Goal: Information Seeking & Learning: Learn about a topic

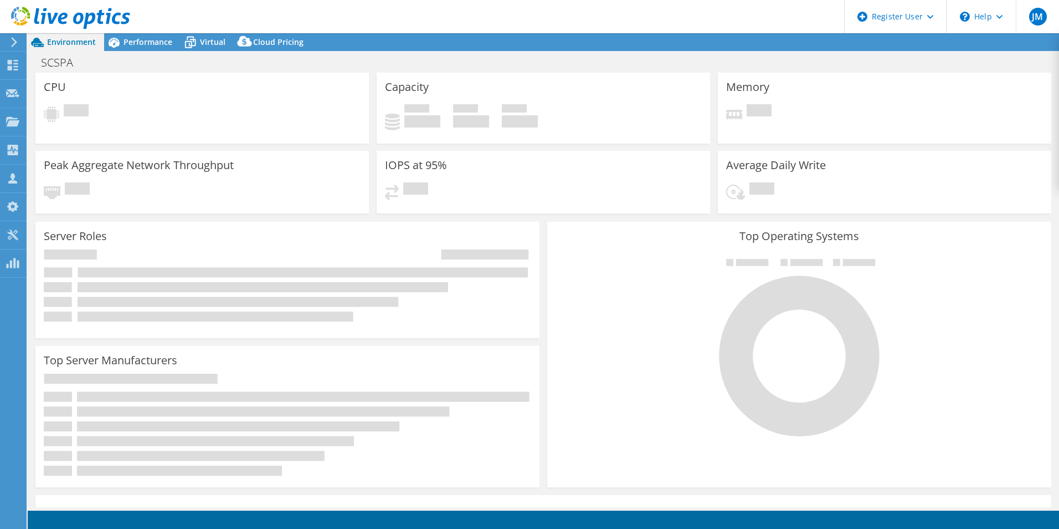
select select "USD"
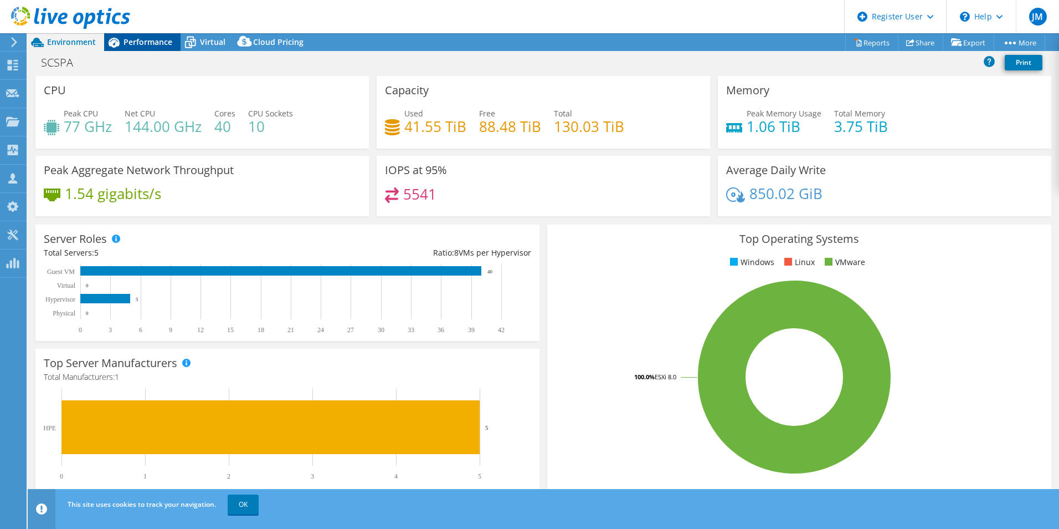
click at [153, 38] on span "Performance" at bounding box center [148, 42] width 49 height 11
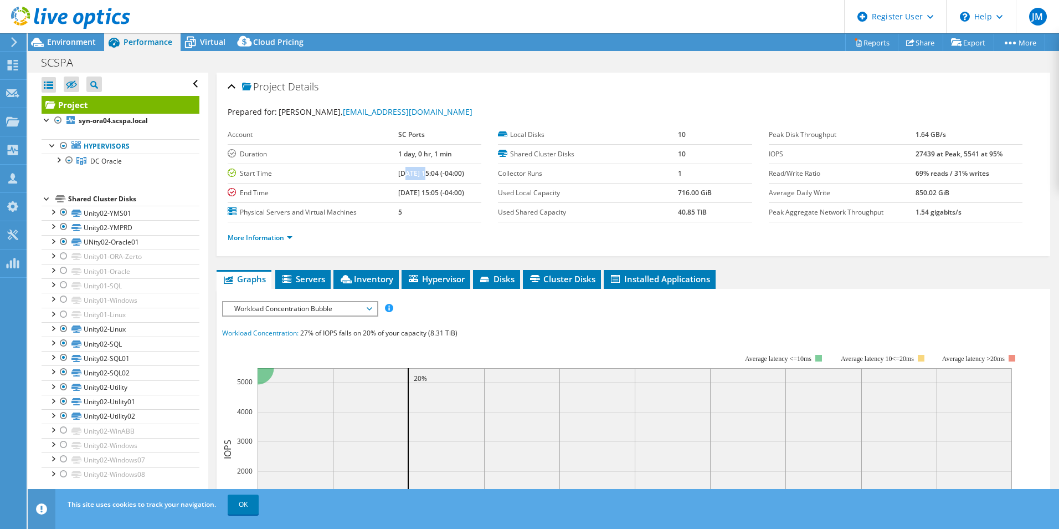
drag, startPoint x: 392, startPoint y: 175, endPoint x: 411, endPoint y: 172, distance: 19.0
click at [411, 172] on b "[DATE] 15:04 (-04:00)" at bounding box center [431, 172] width 66 height 9
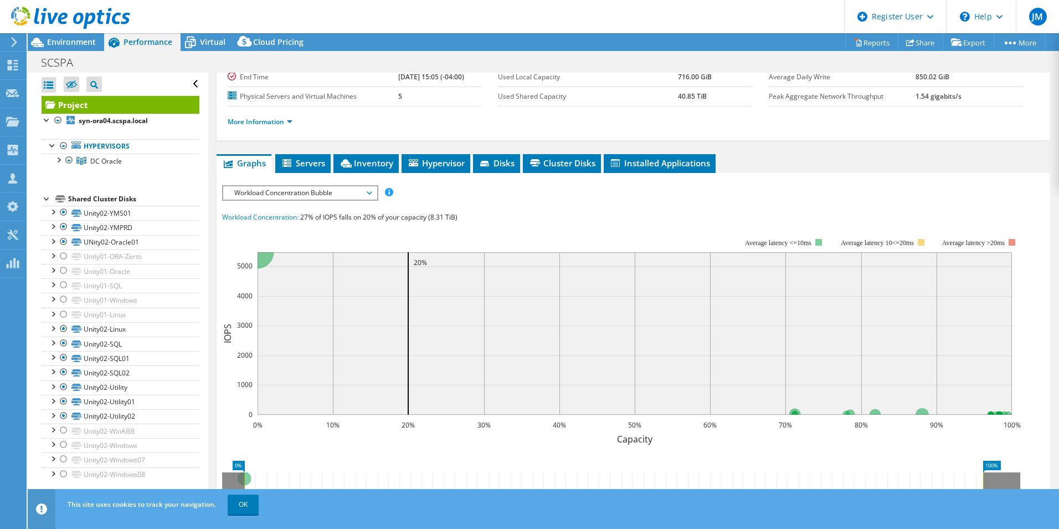
scroll to position [111, 0]
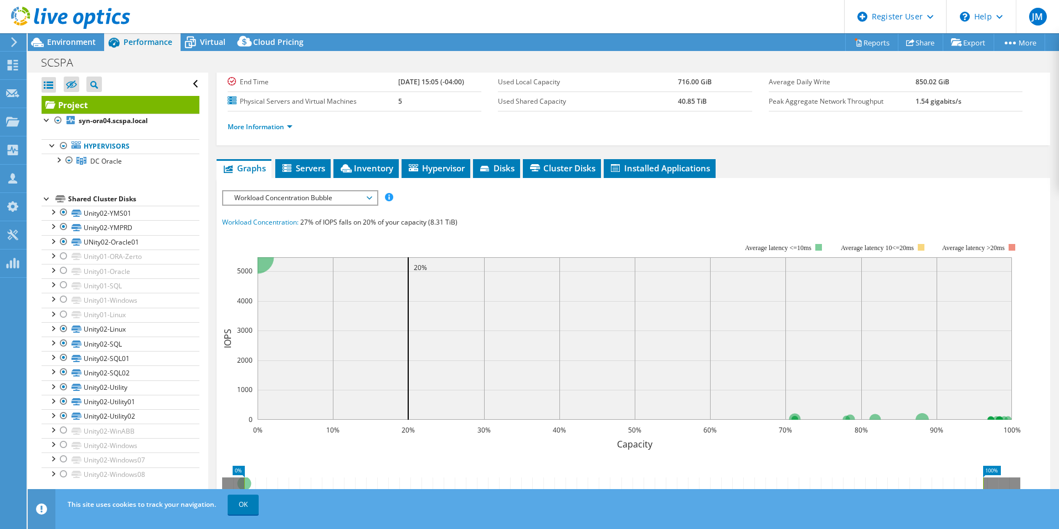
click at [362, 194] on span "Workload Concentration Bubble" at bounding box center [300, 197] width 142 height 13
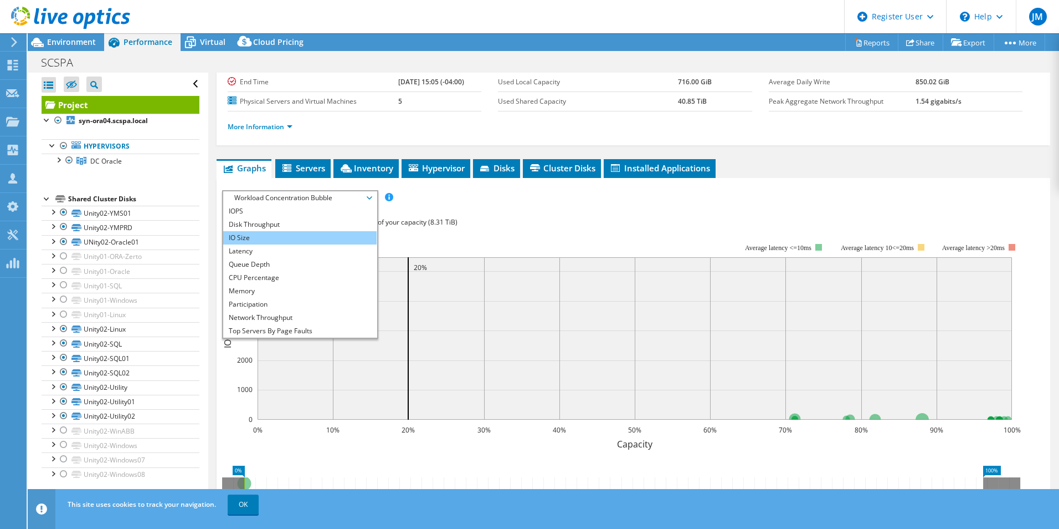
click at [325, 240] on li "IO Size" at bounding box center [299, 237] width 153 height 13
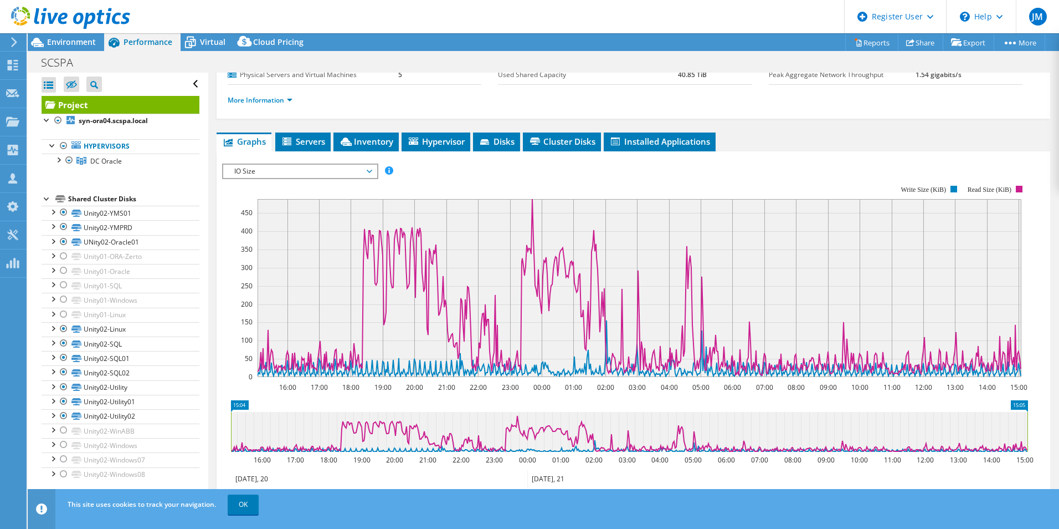
scroll to position [83, 0]
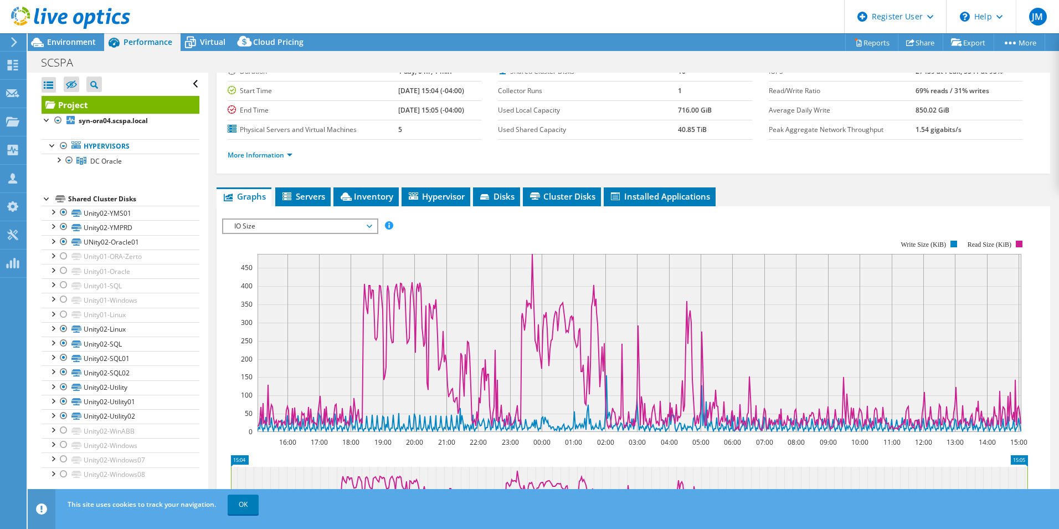
click at [474, 223] on div "IOPS Disk Throughput IO Size Latency Queue Depth CPU Percentage Memory Page Fau…" at bounding box center [633, 225] width 823 height 15
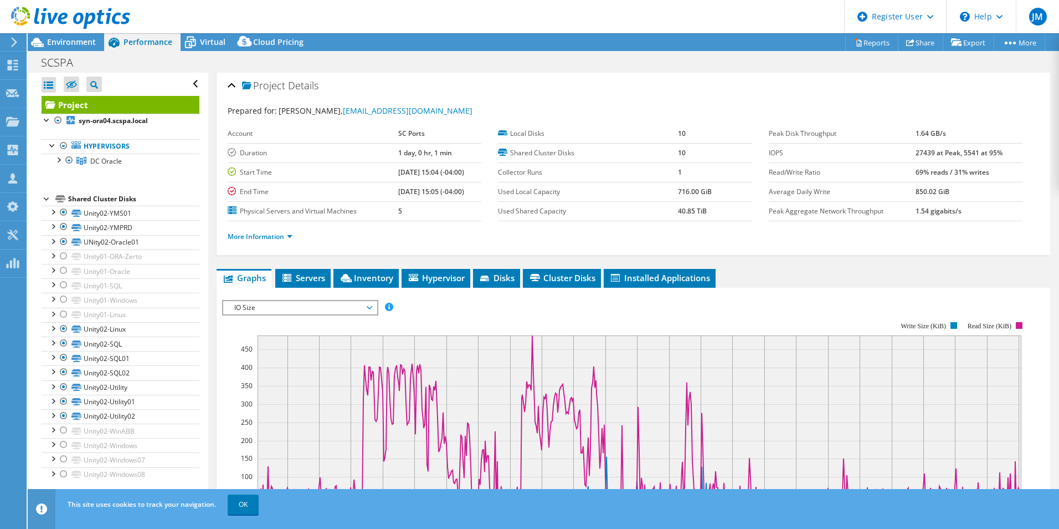
scroll to position [0, 0]
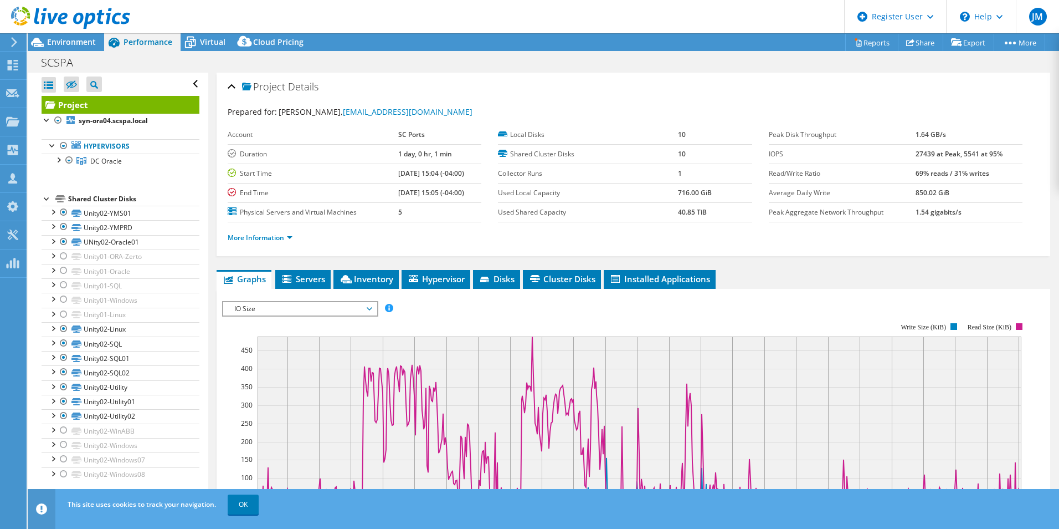
click at [573, 252] on div "More Information" at bounding box center [634, 237] width 812 height 31
click at [289, 232] on li "More Information" at bounding box center [263, 238] width 71 height 12
click at [290, 233] on link "More Information" at bounding box center [260, 237] width 65 height 9
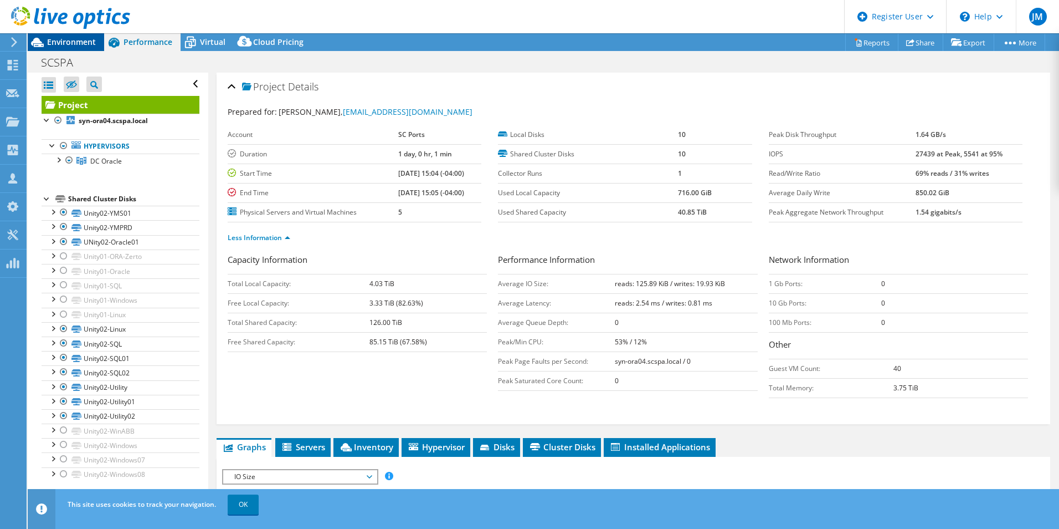
click at [89, 42] on span "Environment" at bounding box center [71, 42] width 49 height 11
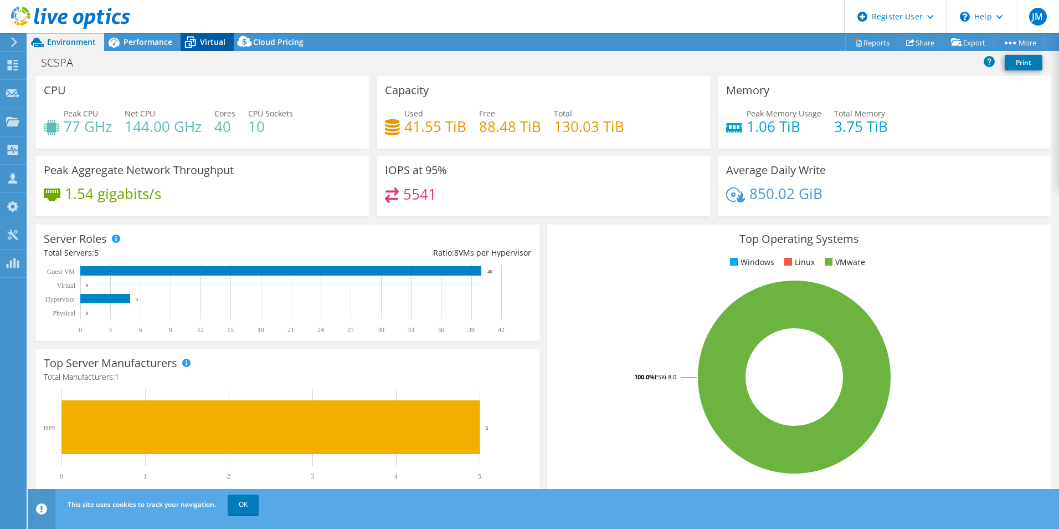
click at [216, 43] on span "Virtual" at bounding box center [212, 42] width 25 height 11
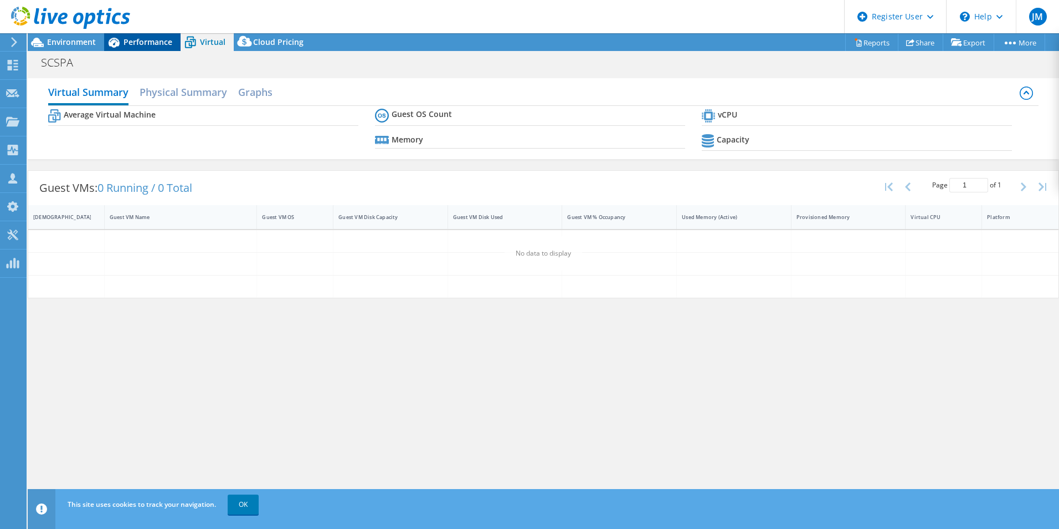
click at [133, 42] on span "Performance" at bounding box center [148, 42] width 49 height 11
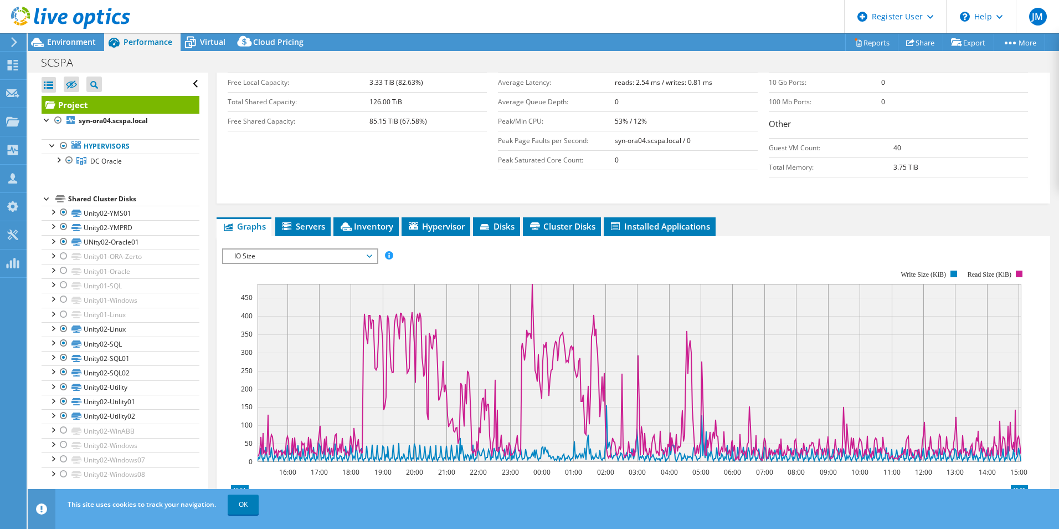
scroll to position [222, 0]
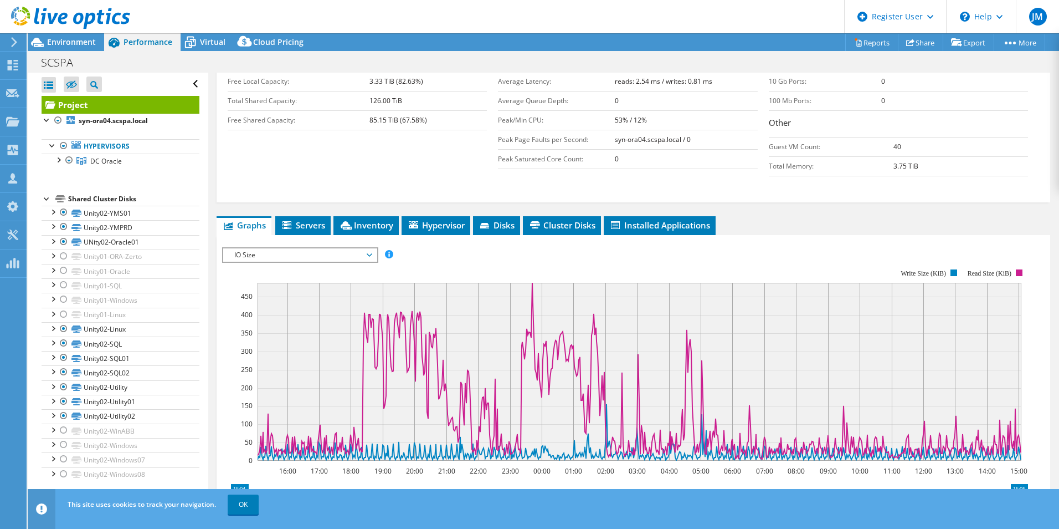
click at [340, 259] on span "IO Size" at bounding box center [300, 254] width 142 height 13
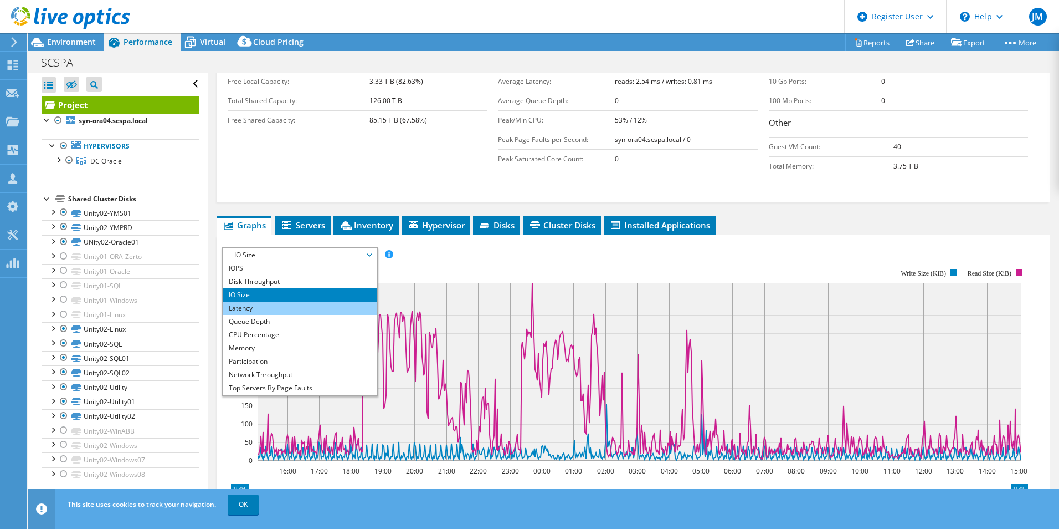
click at [284, 311] on li "Latency" at bounding box center [299, 307] width 153 height 13
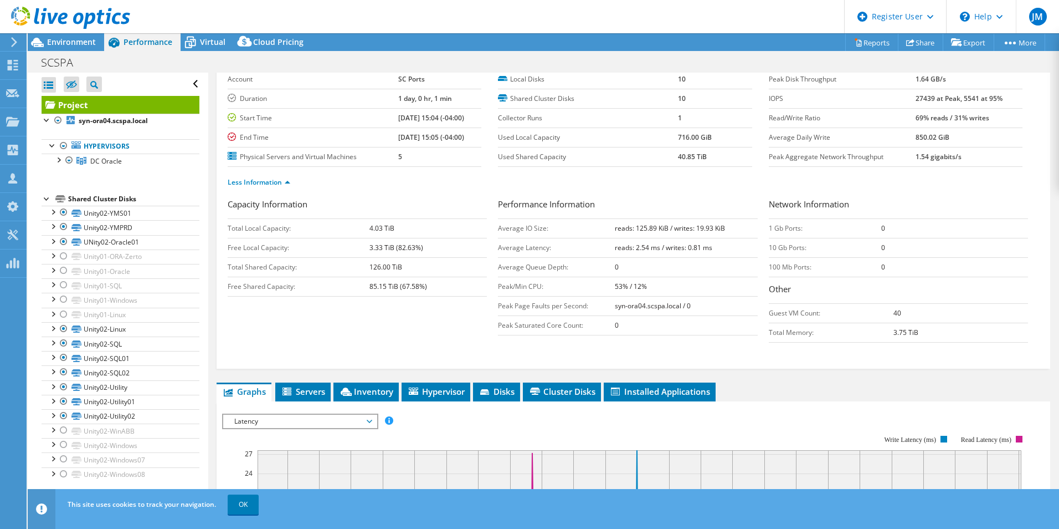
scroll to position [277, 0]
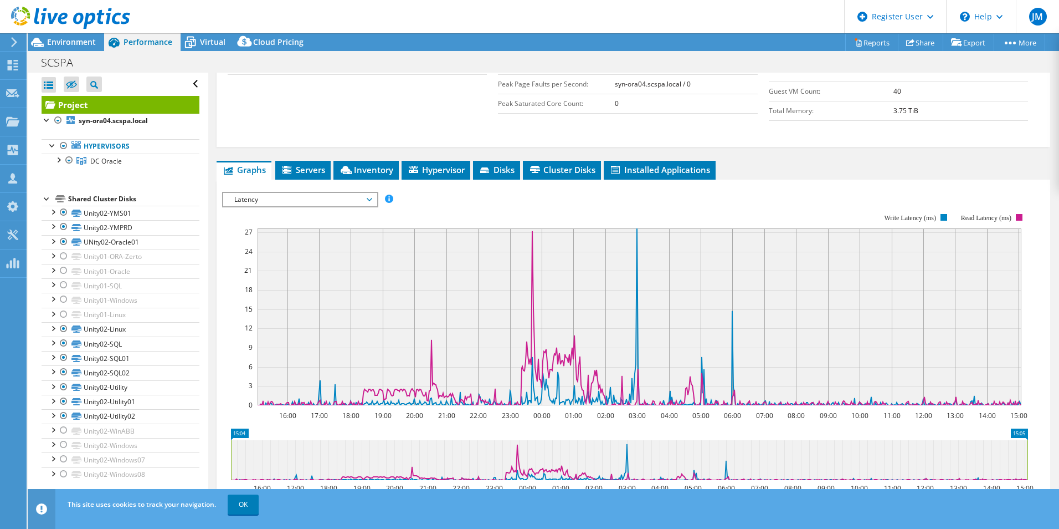
click at [304, 197] on span "Latency" at bounding box center [300, 199] width 142 height 13
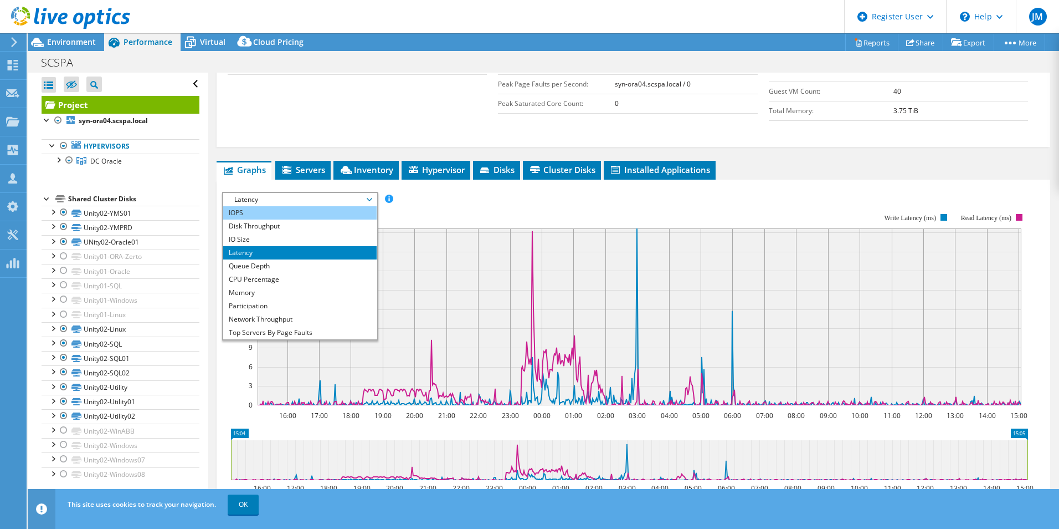
click at [254, 213] on li "IOPS" at bounding box center [299, 212] width 153 height 13
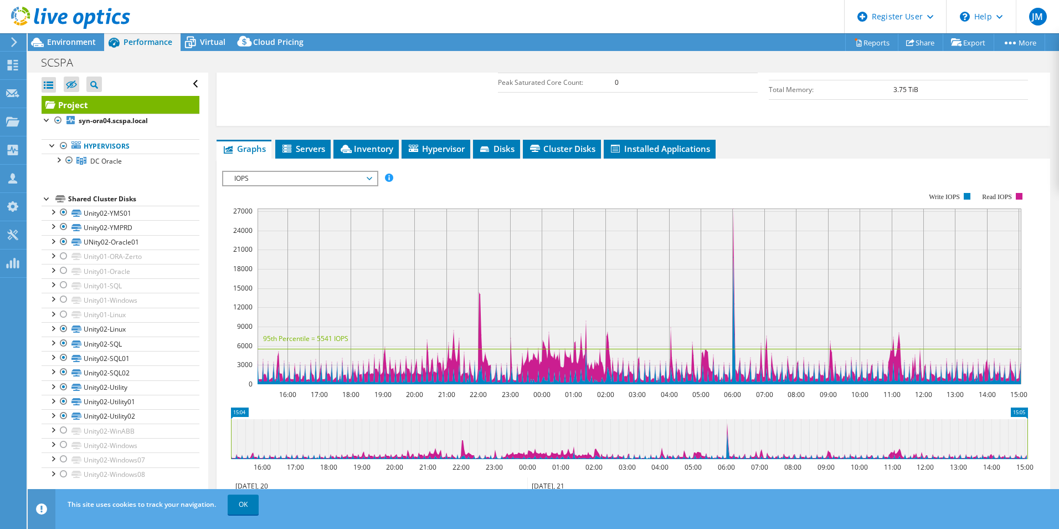
scroll to position [222, 0]
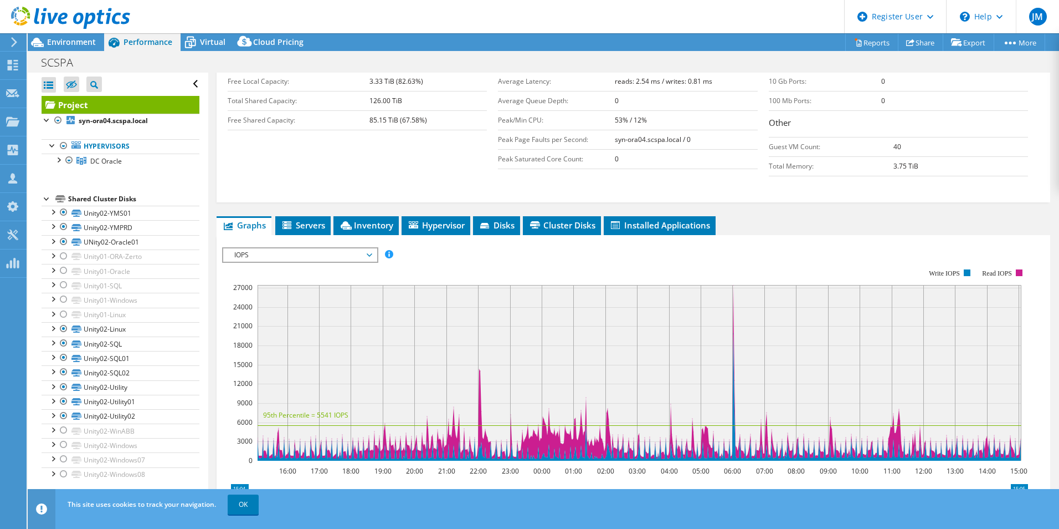
click at [331, 258] on span "IOPS" at bounding box center [300, 254] width 142 height 13
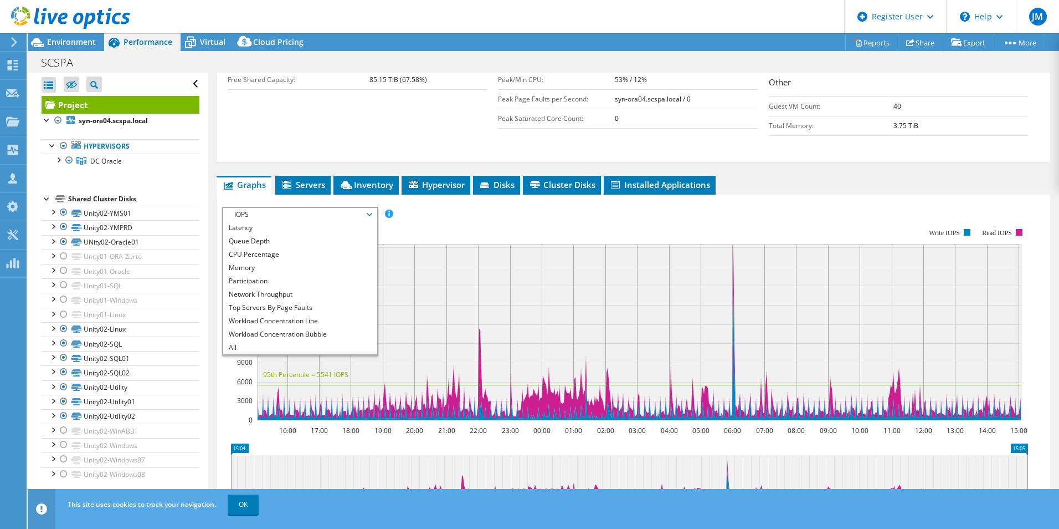
scroll to position [332, 0]
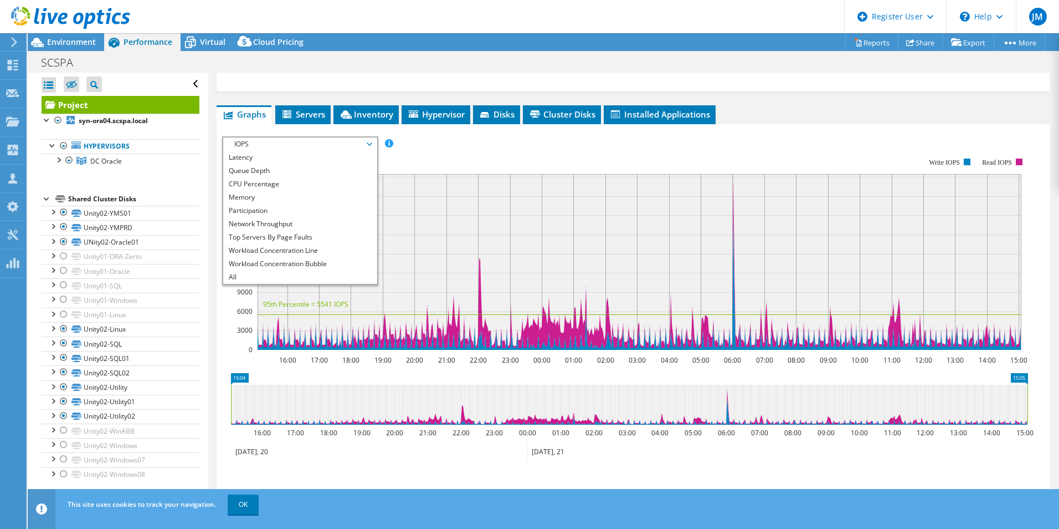
click at [864, 105] on ul "Graphs Servers Inventory Hypervisor Disks Cluster Disks Installed Applications" at bounding box center [634, 114] width 834 height 19
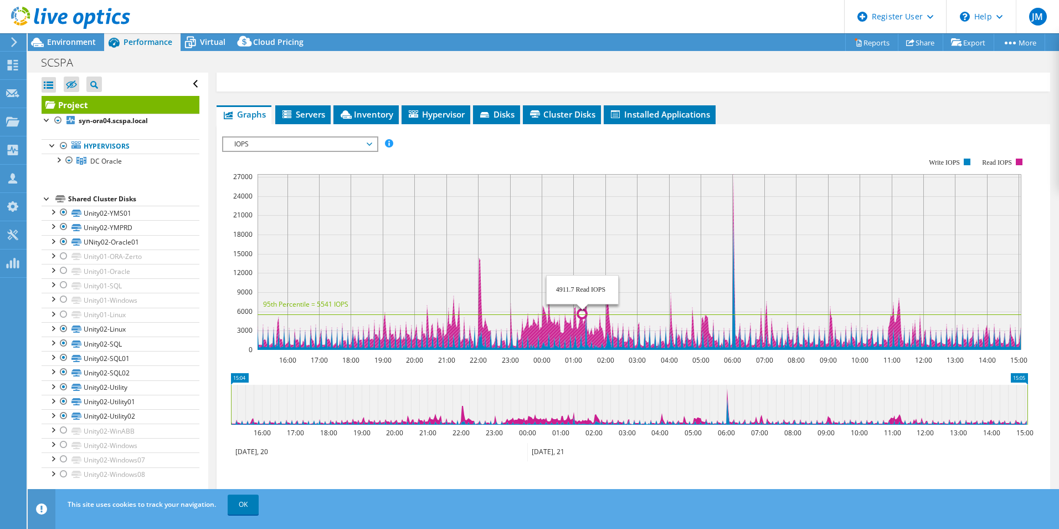
drag, startPoint x: 484, startPoint y: 263, endPoint x: 582, endPoint y: 266, distance: 98.1
drag, startPoint x: 733, startPoint y: 206, endPoint x: 732, endPoint y: 137, distance: 68.7
click at [735, 129] on div "IOPS Disk Throughput IO Size Latency Queue Depth CPU Percentage Memory Page Fau…" at bounding box center [633, 319] width 823 height 391
click at [731, 146] on rect at bounding box center [625, 254] width 806 height 222
click at [733, 177] on circle at bounding box center [733, 174] width 9 height 9
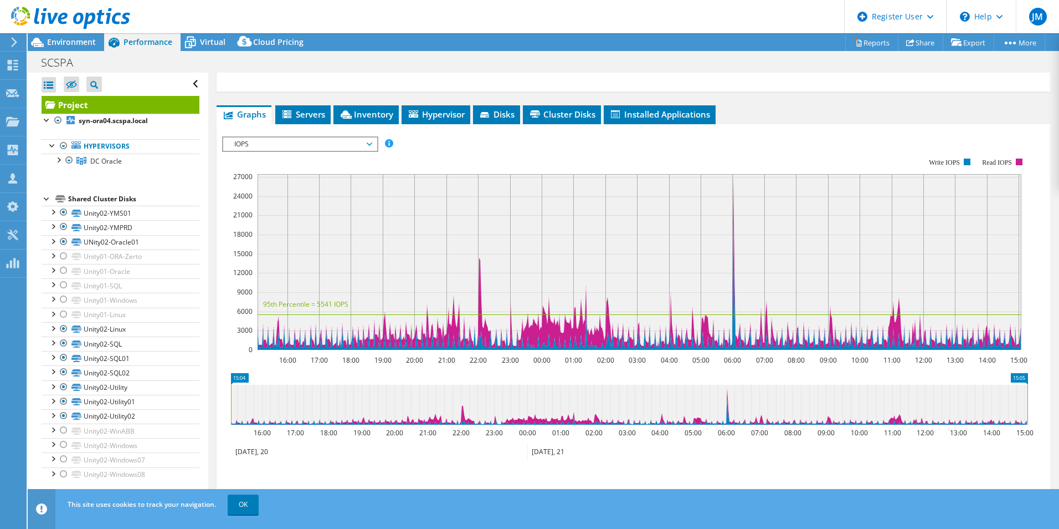
click at [740, 160] on rect at bounding box center [625, 254] width 806 height 222
click at [705, 259] on rect at bounding box center [640, 262] width 764 height 176
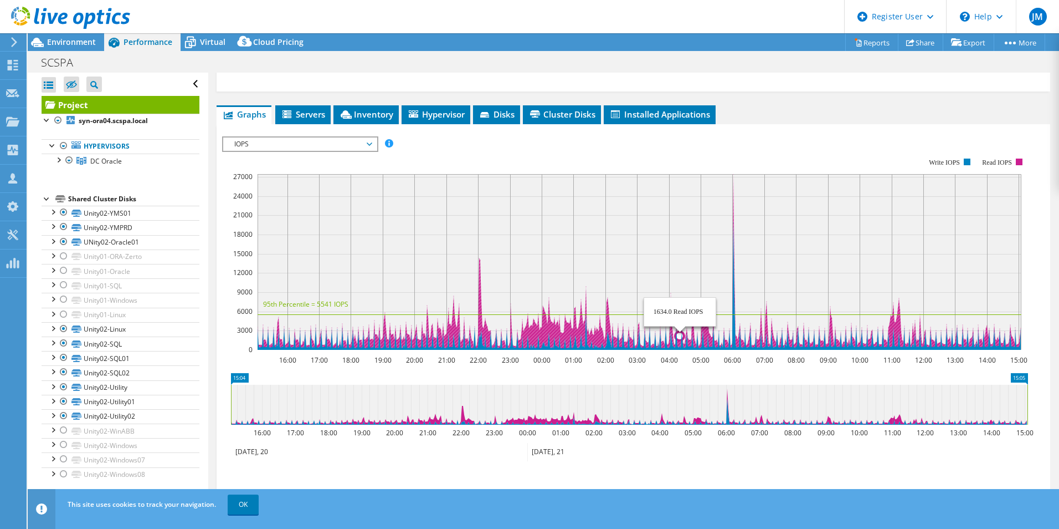
click at [671, 339] on g at bounding box center [639, 261] width 764 height 176
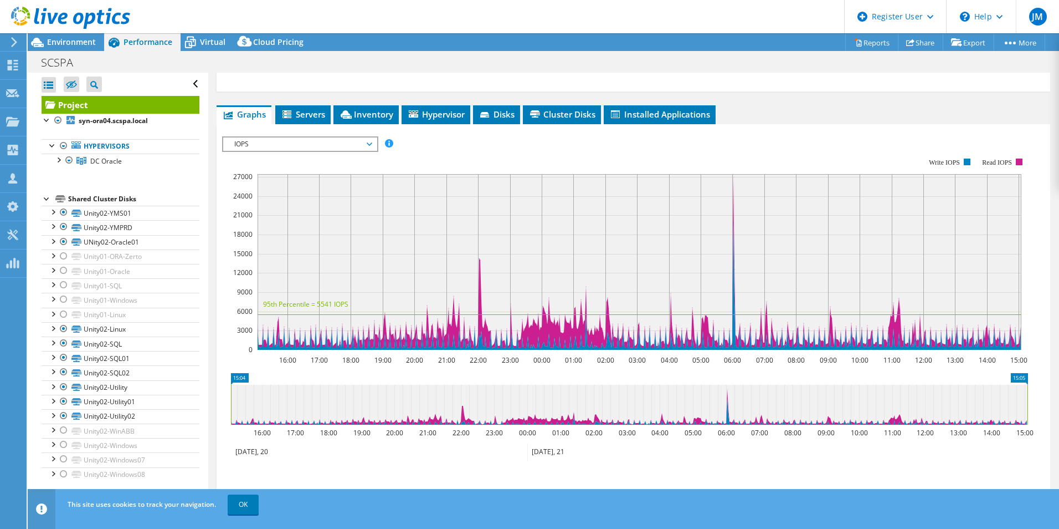
click at [353, 145] on span "IOPS" at bounding box center [300, 143] width 142 height 13
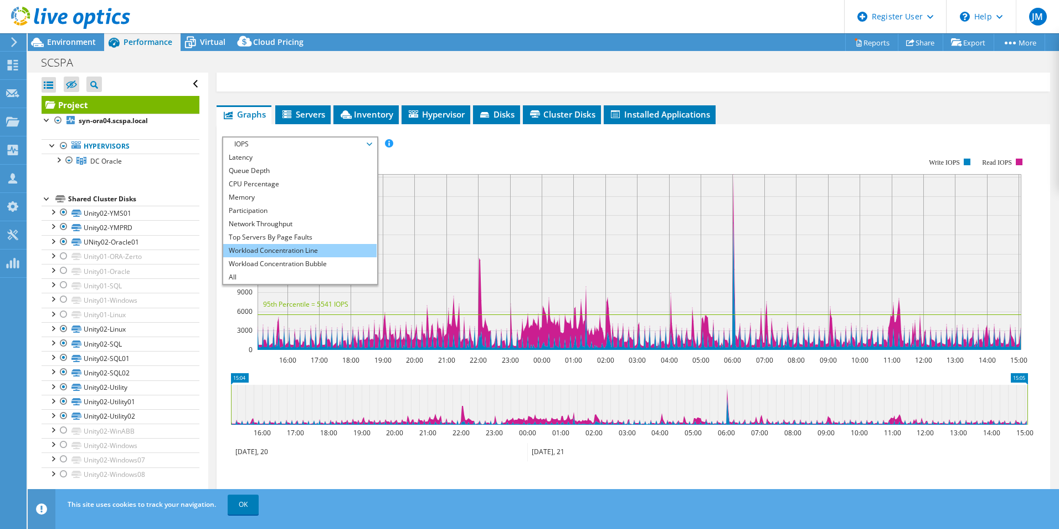
click at [345, 245] on li "Workload Concentration Line" at bounding box center [299, 250] width 153 height 13
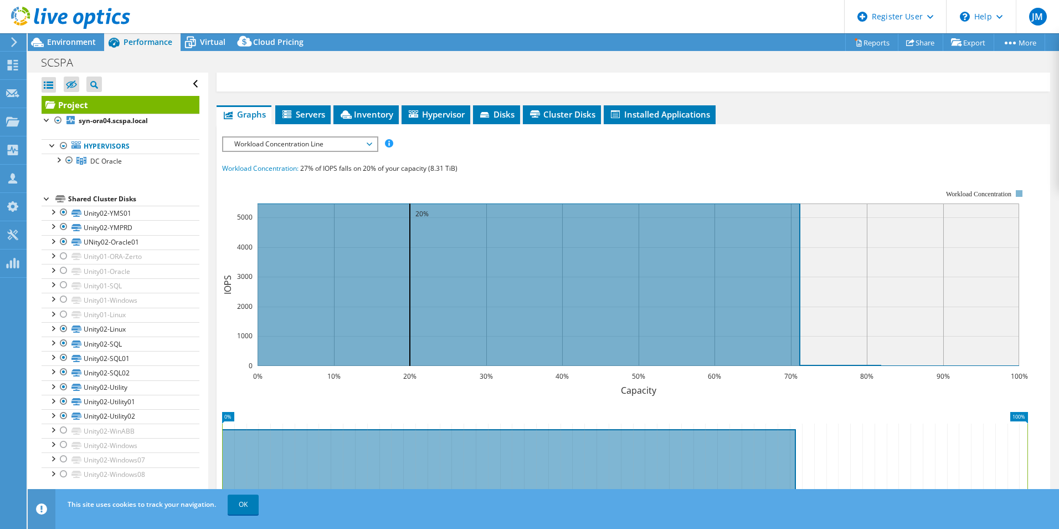
click at [311, 145] on span "Workload Concentration Line" at bounding box center [300, 143] width 142 height 13
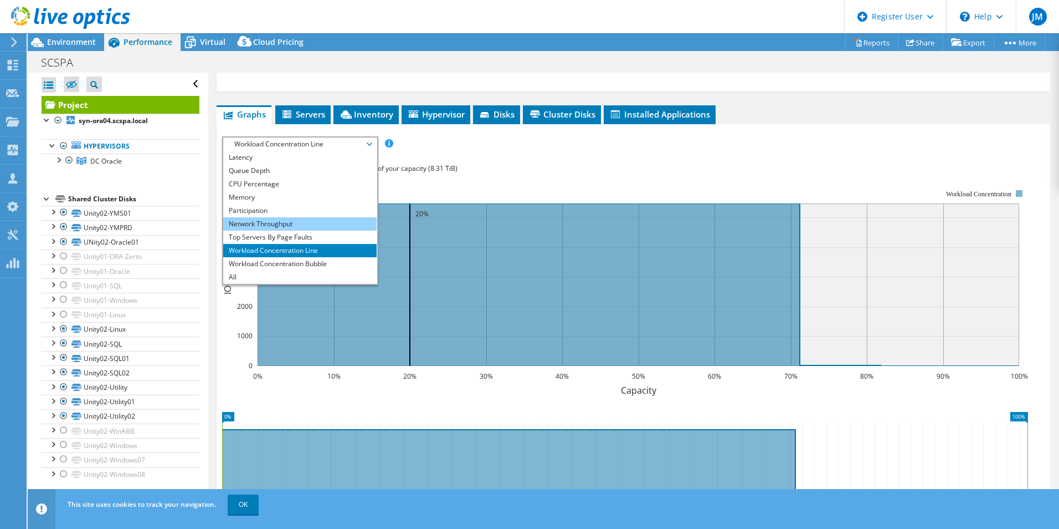
click at [291, 223] on li "Network Throughput" at bounding box center [299, 223] width 153 height 13
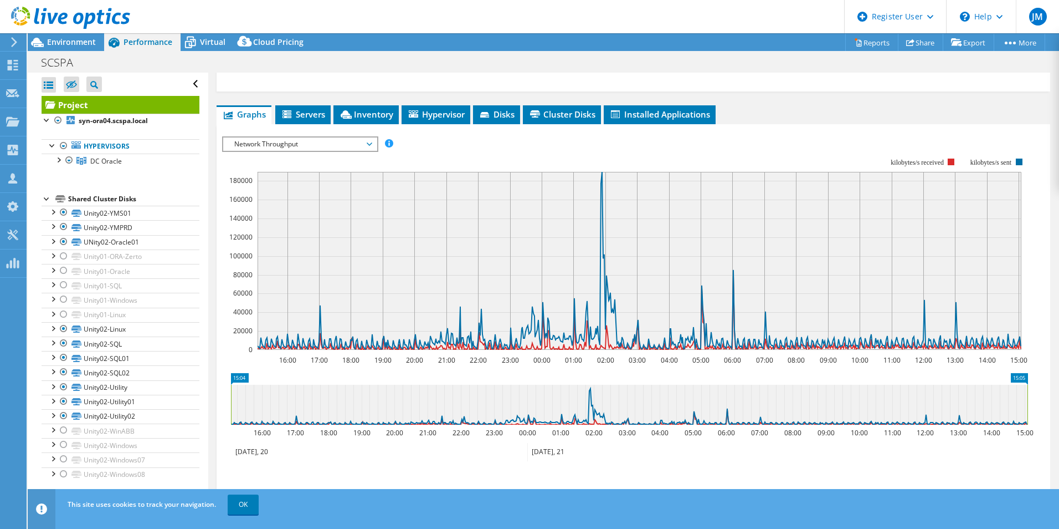
click at [336, 144] on span "Network Throughput" at bounding box center [300, 143] width 142 height 13
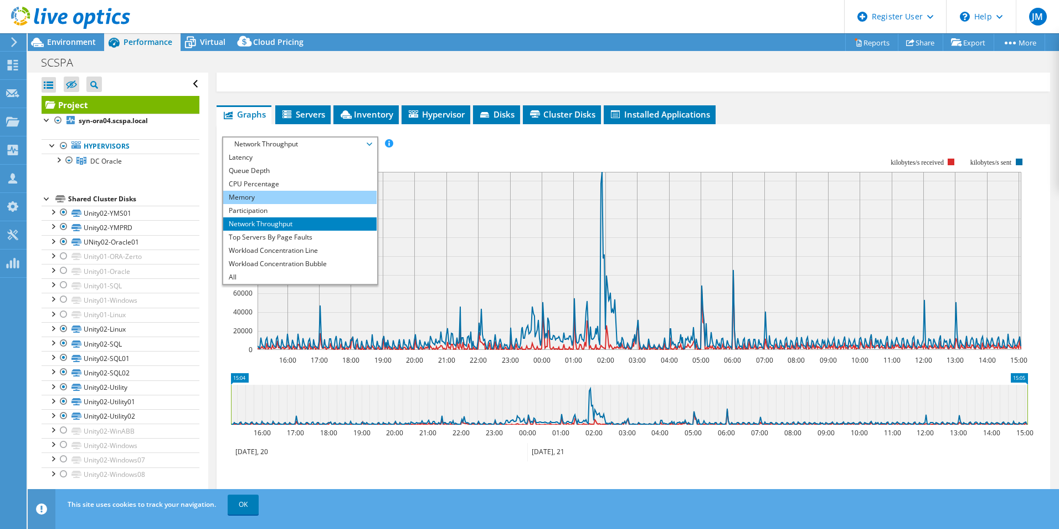
click at [314, 198] on li "Memory" at bounding box center [299, 197] width 153 height 13
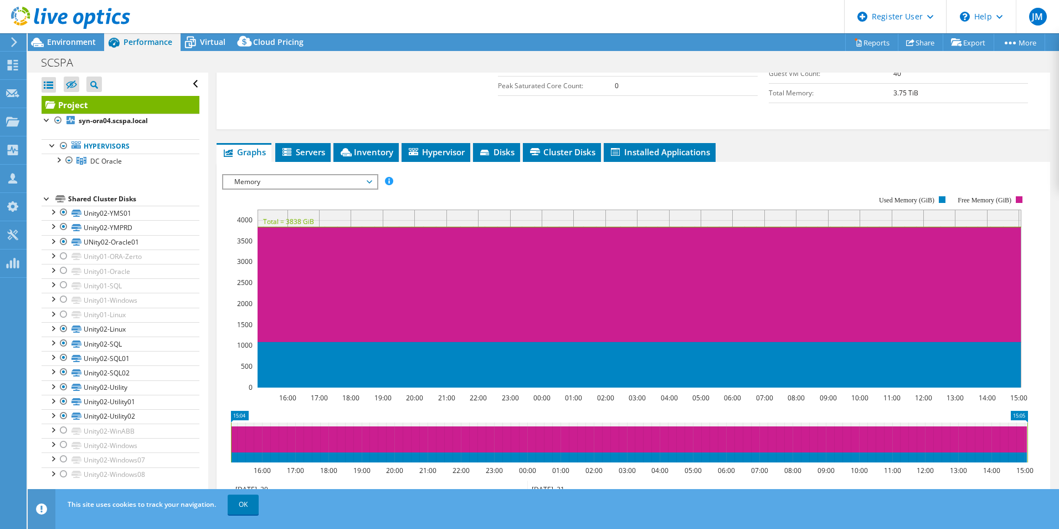
scroll to position [277, 0]
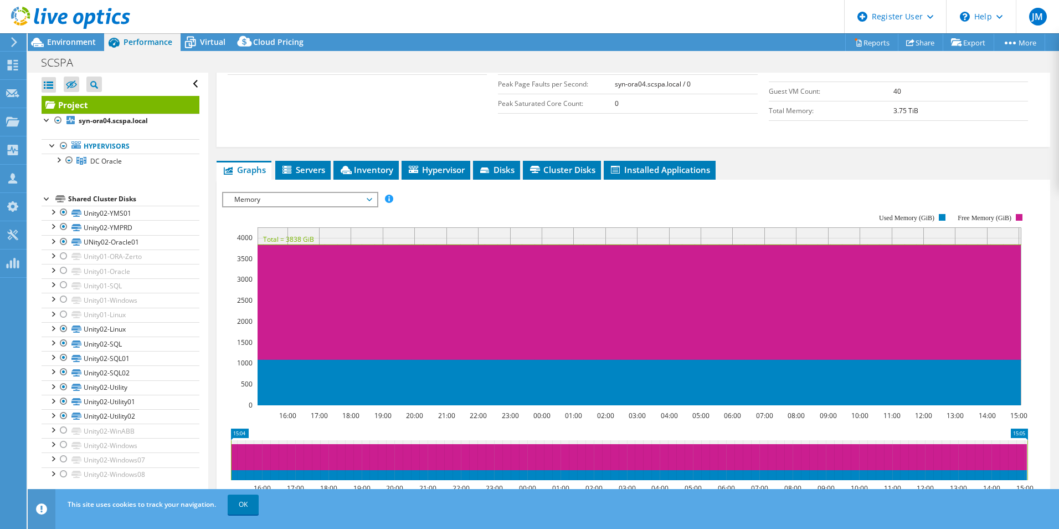
click at [334, 200] on span "Memory" at bounding box center [300, 199] width 142 height 13
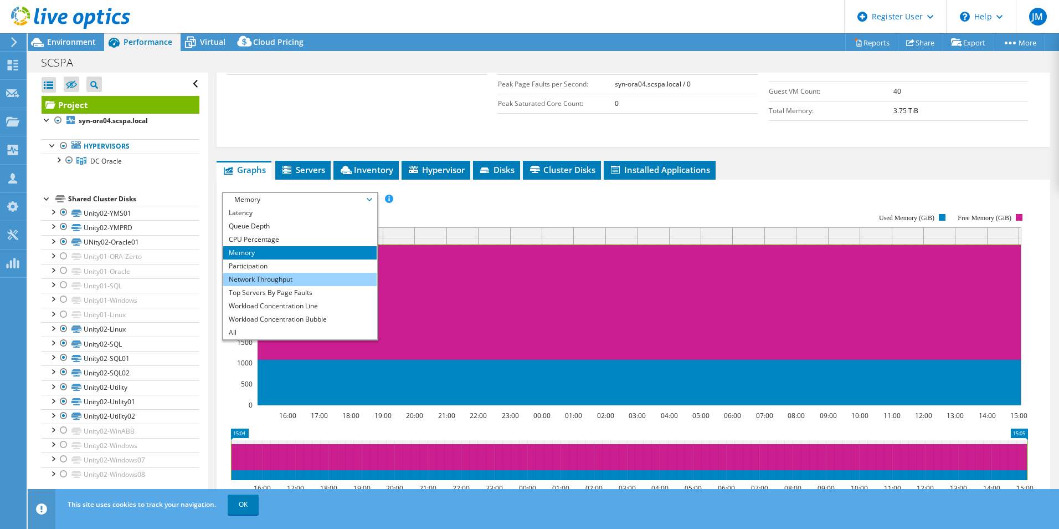
click at [286, 279] on li "Network Throughput" at bounding box center [299, 279] width 153 height 13
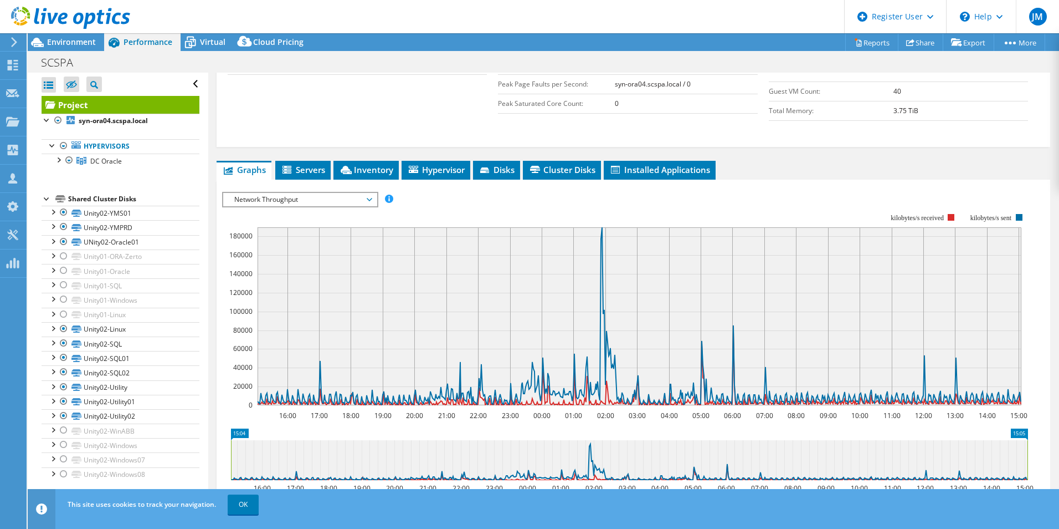
click at [368, 200] on span "Network Throughput" at bounding box center [300, 199] width 142 height 13
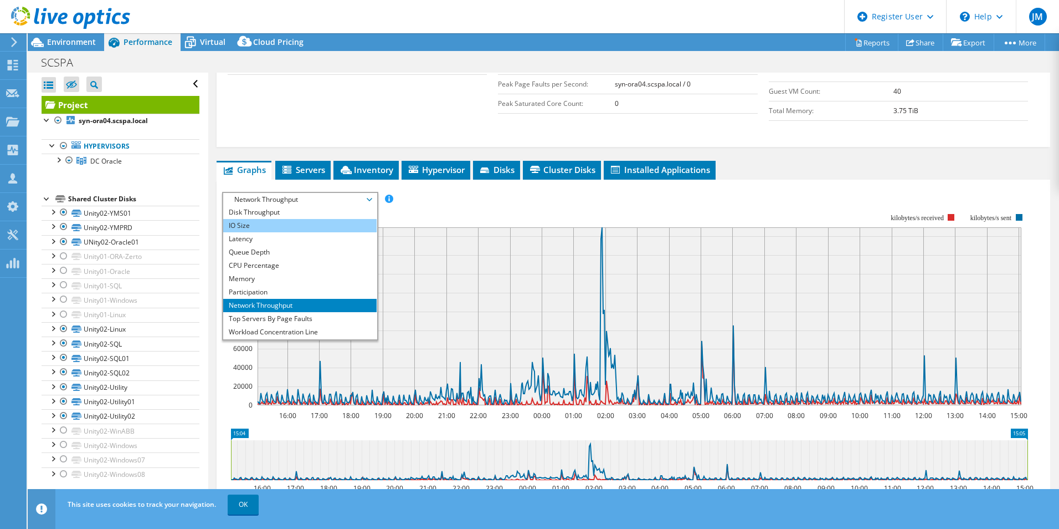
scroll to position [0, 0]
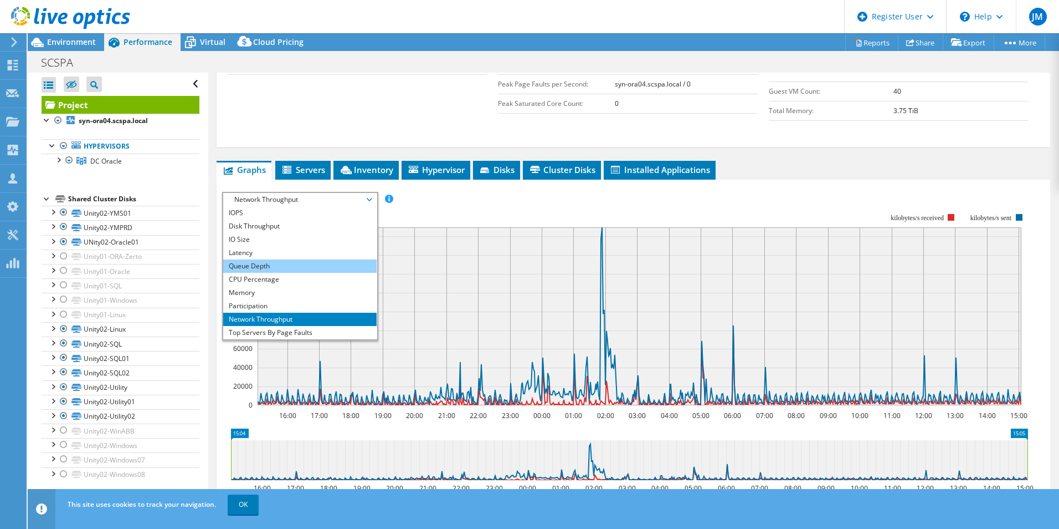
click at [296, 263] on li "Queue Depth" at bounding box center [299, 265] width 153 height 13
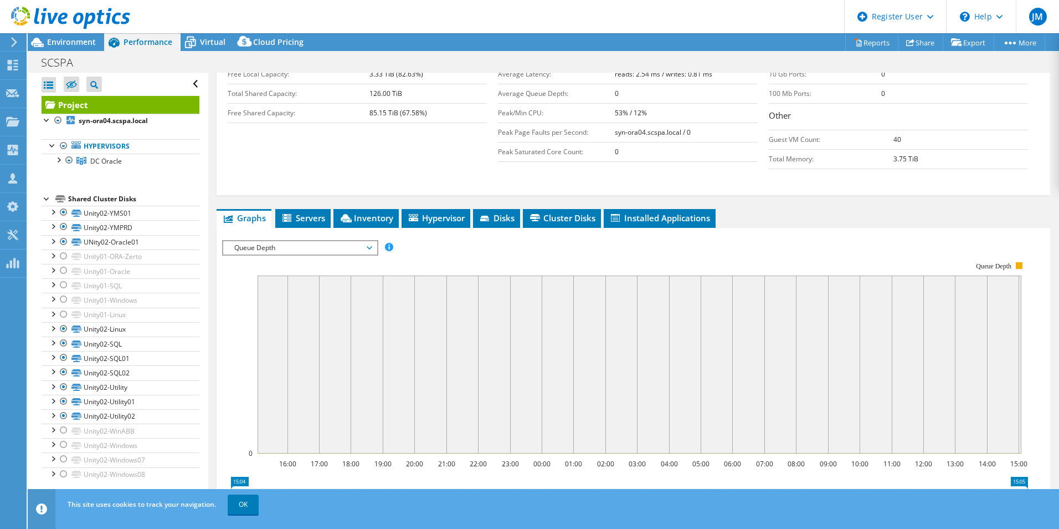
scroll to position [195, 0]
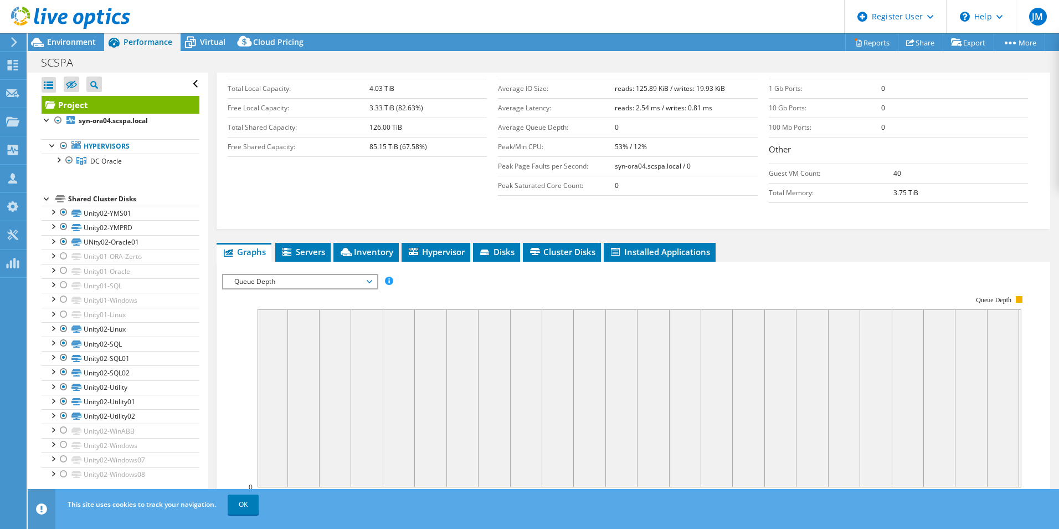
click at [337, 281] on span "Queue Depth" at bounding box center [300, 281] width 142 height 13
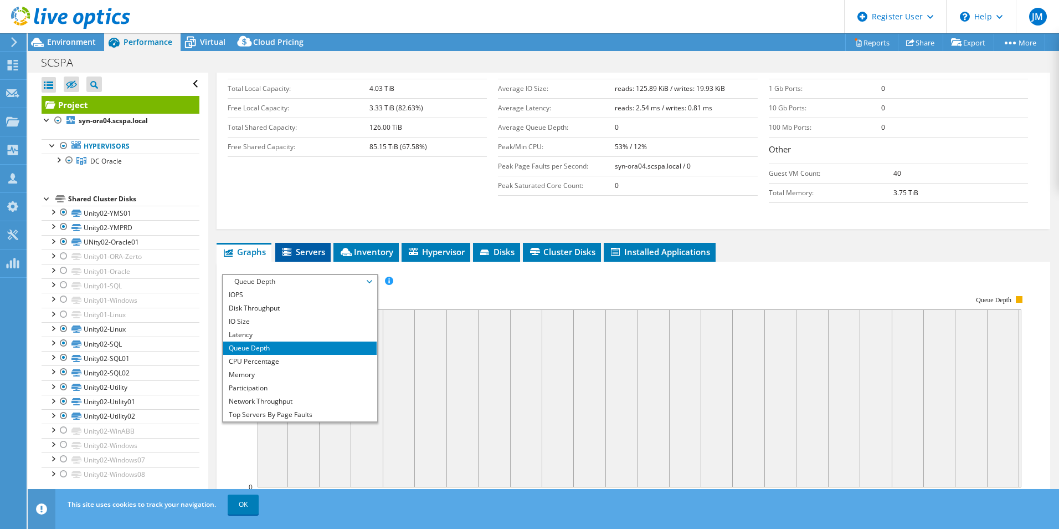
click at [304, 243] on li "Servers" at bounding box center [302, 252] width 55 height 19
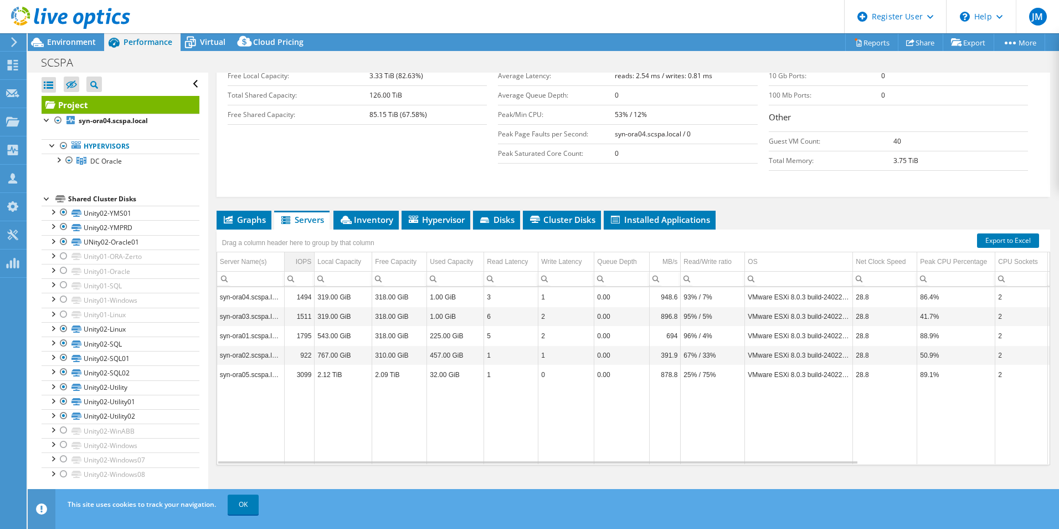
scroll to position [0, 0]
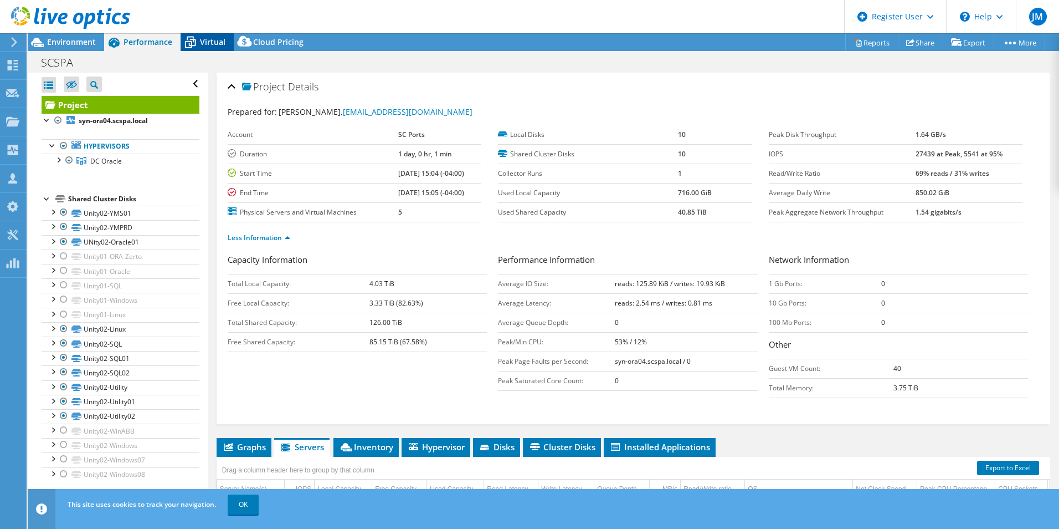
click at [202, 39] on span "Virtual" at bounding box center [212, 42] width 25 height 11
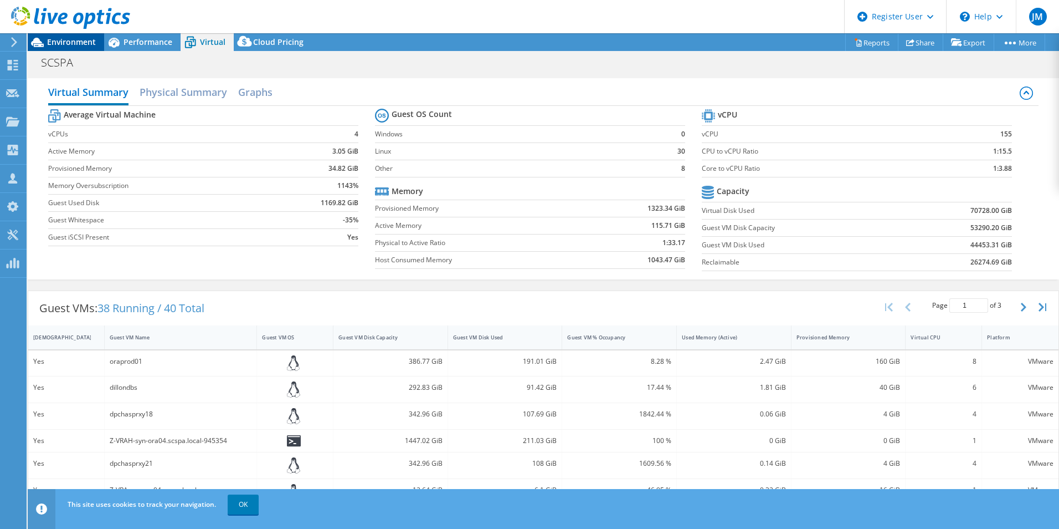
click at [85, 49] on div "Environment" at bounding box center [66, 42] width 76 height 18
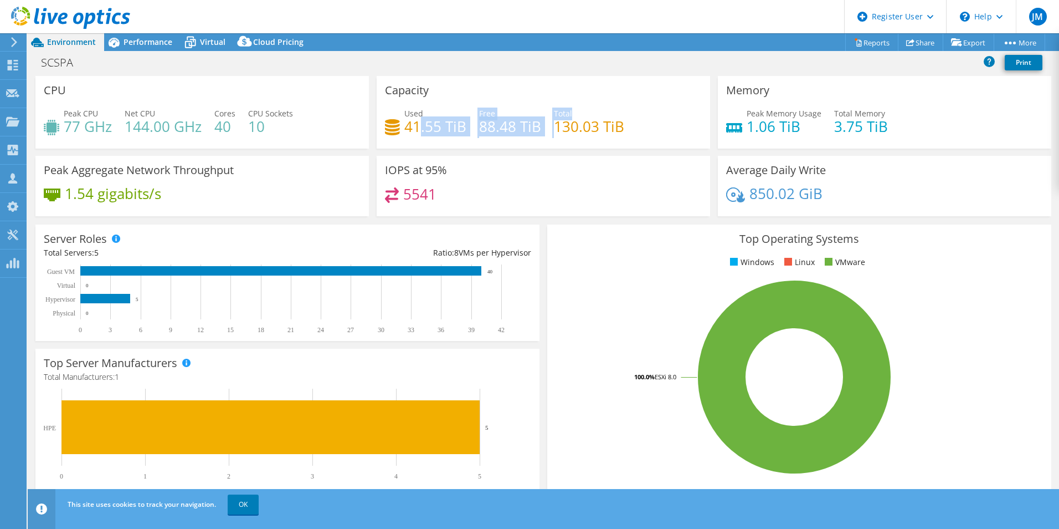
drag, startPoint x: 415, startPoint y: 125, endPoint x: 603, endPoint y: 116, distance: 188.0
click at [603, 116] on div "Used 41.55 TiB Free 88.48 TiB Total 130.03 TiB" at bounding box center [543, 125] width 317 height 36
click at [603, 116] on div "Total 130.03 TiB" at bounding box center [589, 119] width 70 height 25
drag, startPoint x: 403, startPoint y: 127, endPoint x: 576, endPoint y: 117, distance: 173.1
click at [576, 117] on div "Used 41.55 TiB Free 88.48 TiB Total 130.03 TiB" at bounding box center [543, 125] width 317 height 36
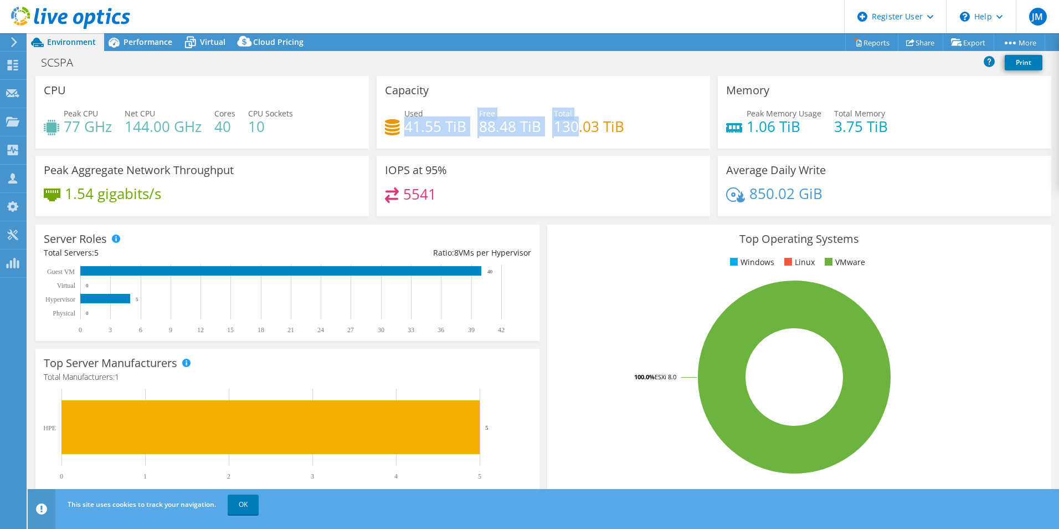
click at [576, 120] on h4 "130.03 TiB" at bounding box center [589, 126] width 70 height 12
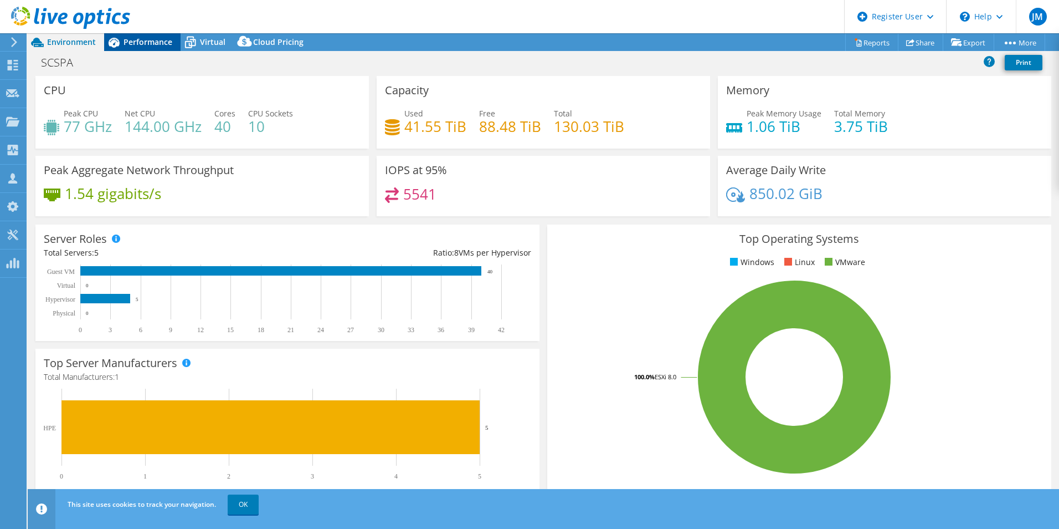
click at [148, 45] on span "Performance" at bounding box center [148, 42] width 49 height 11
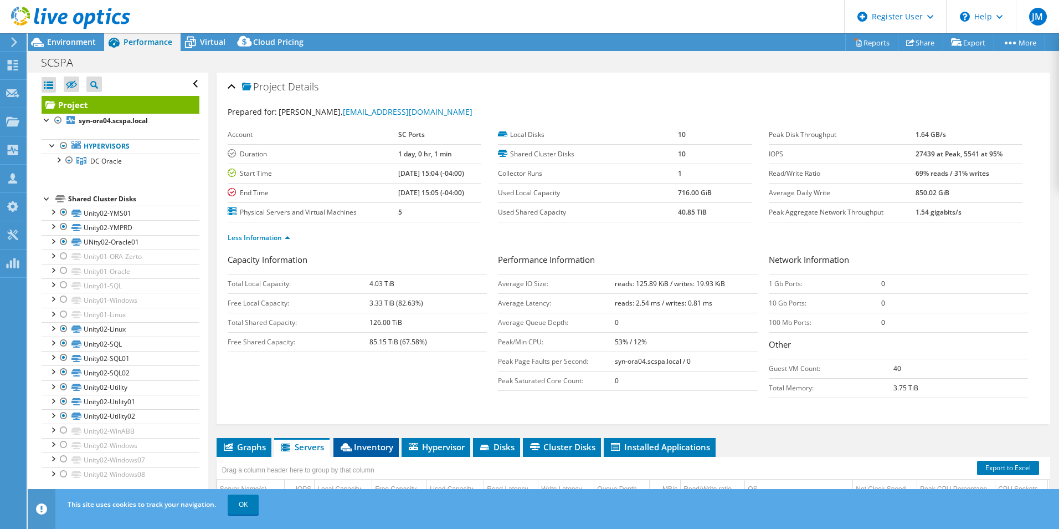
click at [369, 453] on li "Inventory" at bounding box center [366, 447] width 65 height 19
click at [452, 71] on div "SCSPA Print" at bounding box center [544, 62] width 1032 height 20
